Goal: Book appointment/travel/reservation

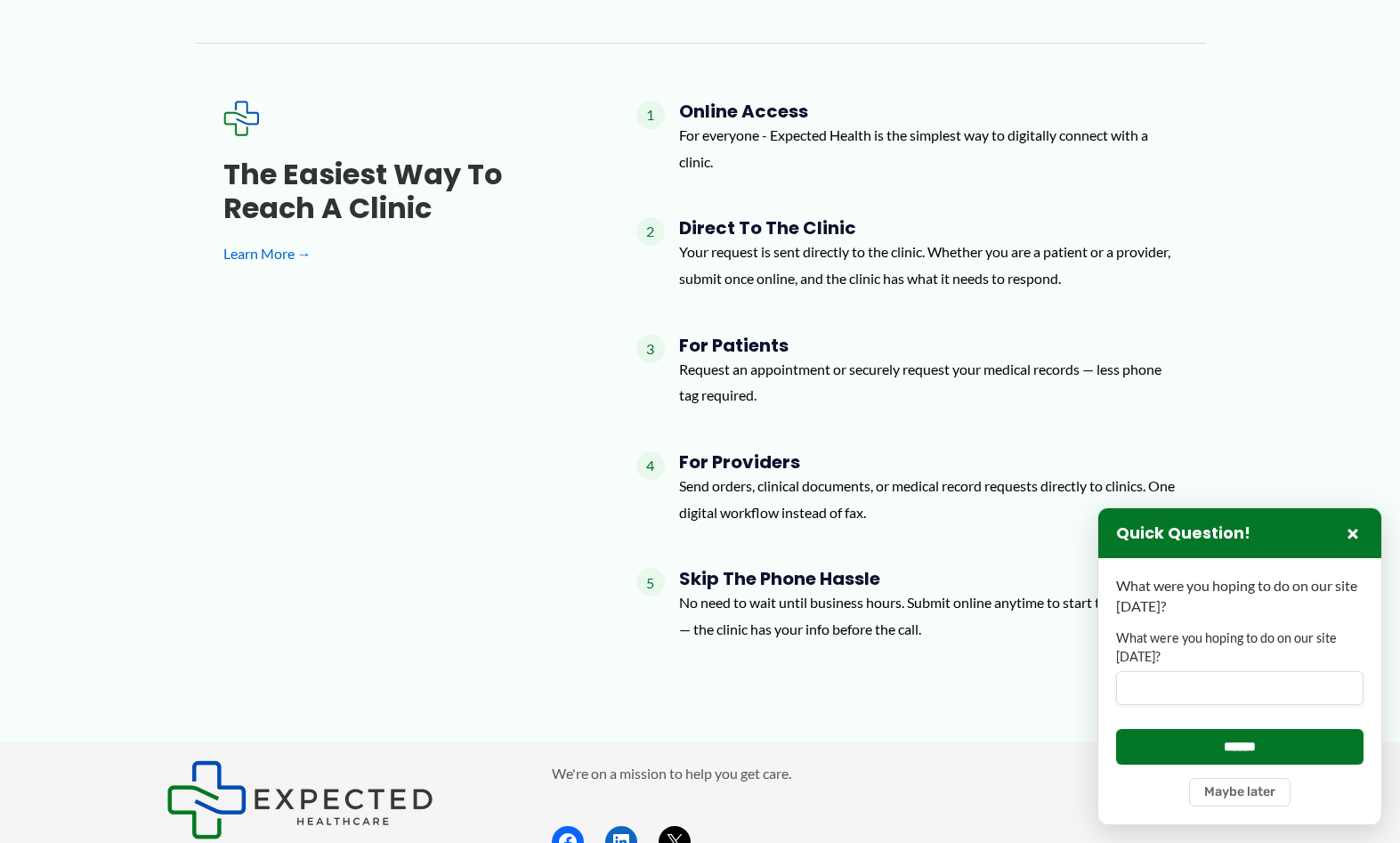
scroll to position [1477, 0]
